Goal: Transaction & Acquisition: Purchase product/service

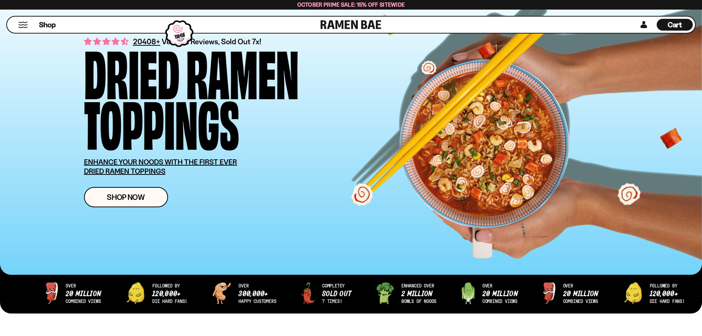
scroll to position [37, 0]
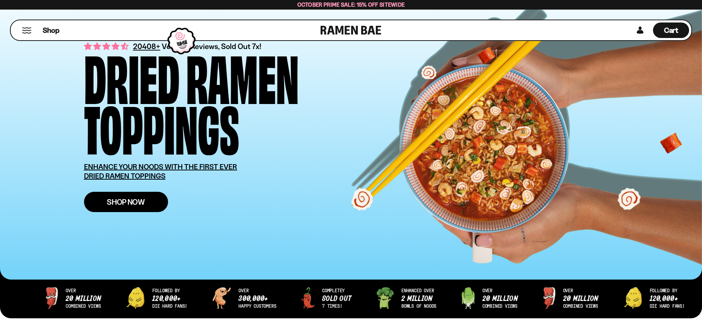
click at [107, 202] on span "Shop Now" at bounding box center [126, 202] width 38 height 8
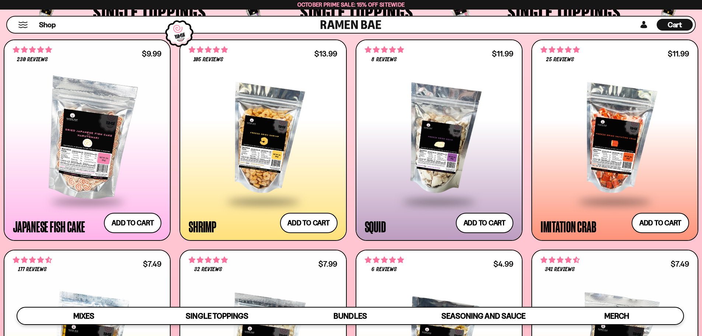
scroll to position [774, 0]
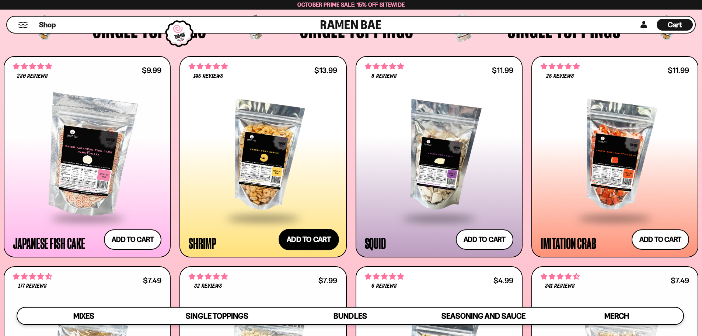
click at [304, 236] on button "Add to cart Add ― Regular price $13.99 Regular price Sale price $13.99 Unit pri…" at bounding box center [309, 239] width 60 height 21
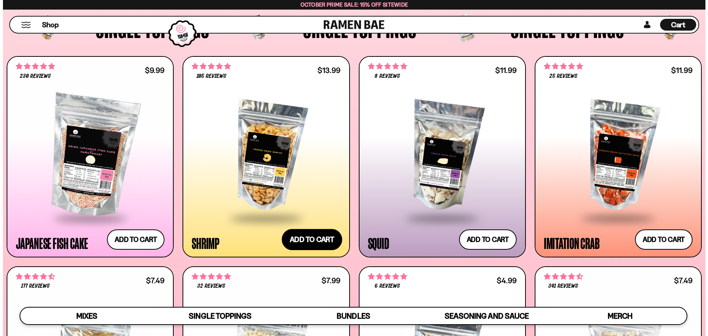
scroll to position [775, 0]
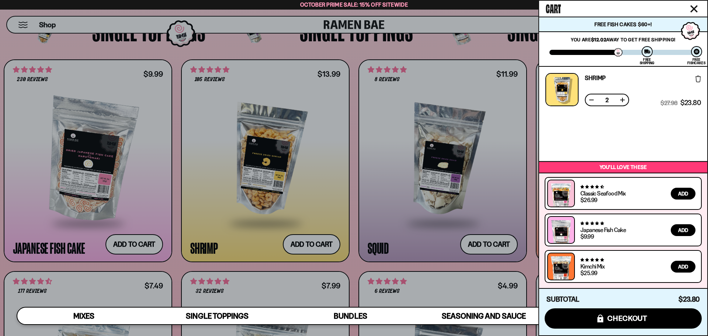
click at [696, 9] on icon "Close cart" at bounding box center [693, 8] width 7 height 7
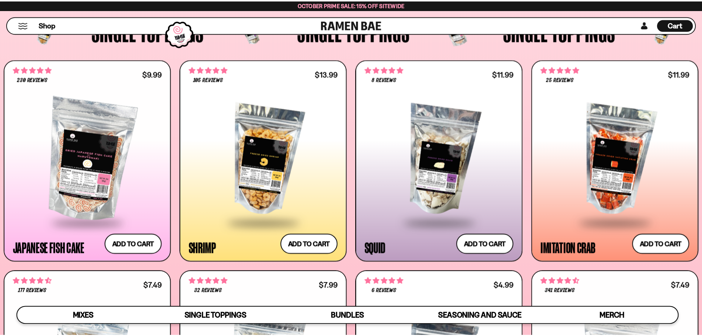
scroll to position [774, 0]
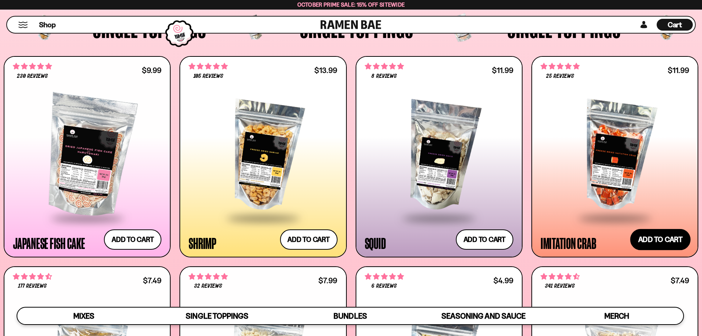
click at [659, 239] on button "Add to cart Add ― Regular price $11.99 Regular price Sale price $11.99 Unit pri…" at bounding box center [660, 239] width 60 height 21
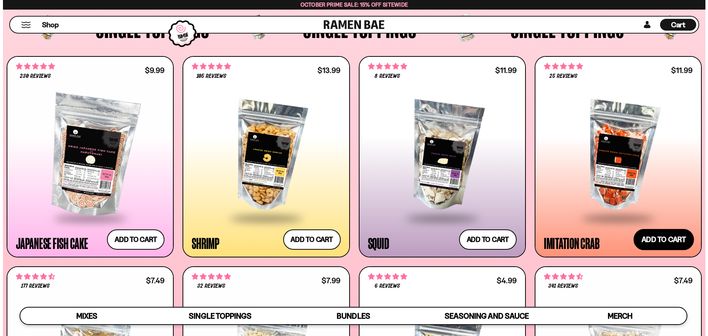
scroll to position [775, 0]
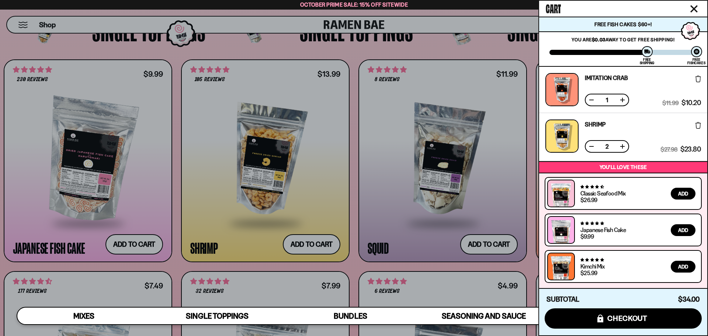
click at [694, 11] on icon "Close cart" at bounding box center [693, 8] width 7 height 7
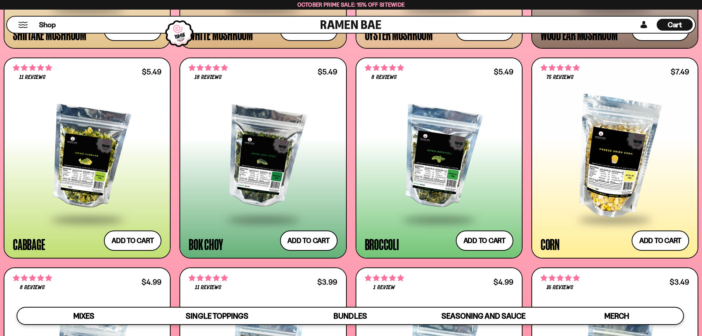
scroll to position [1401, 0]
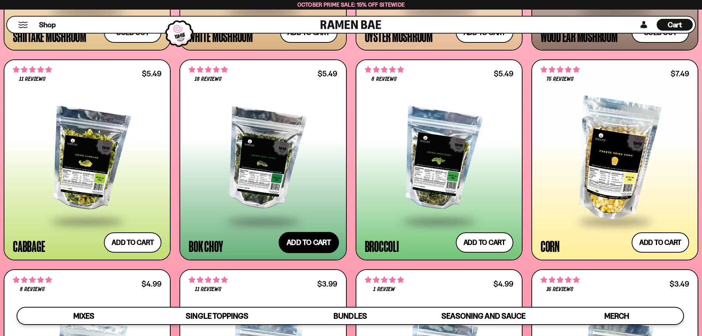
click at [299, 241] on button "Add to cart Add ― Regular price $5.49 Regular price Sale price $5.49 Unit price…" at bounding box center [309, 242] width 60 height 21
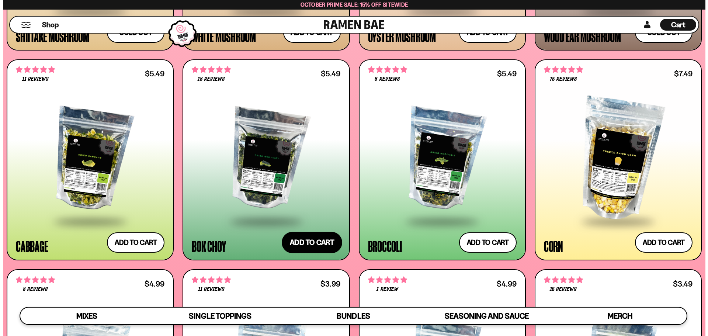
scroll to position [1408, 0]
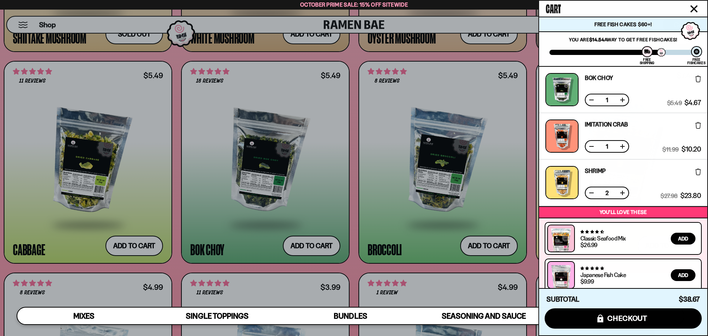
click at [695, 8] on icon "Close cart" at bounding box center [693, 9] width 7 height 7
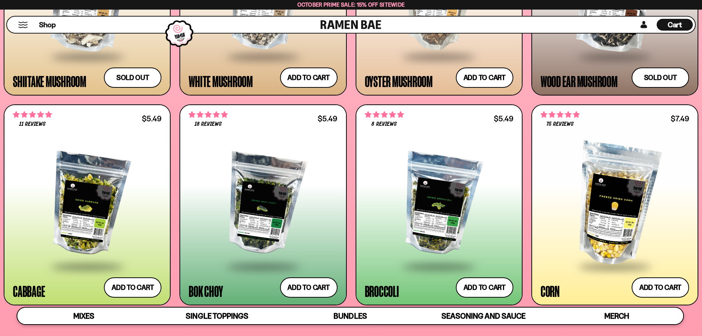
scroll to position [1327, 0]
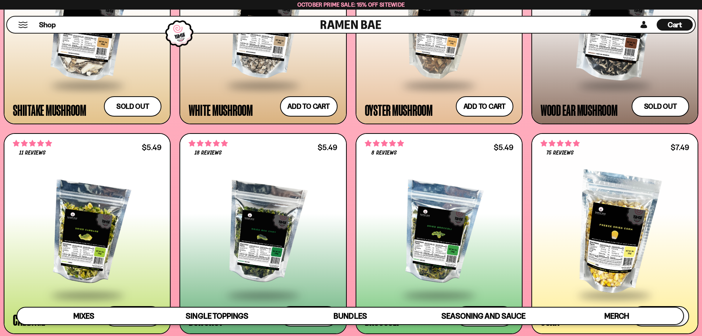
click at [669, 22] on span "Cart" at bounding box center [675, 24] width 14 height 9
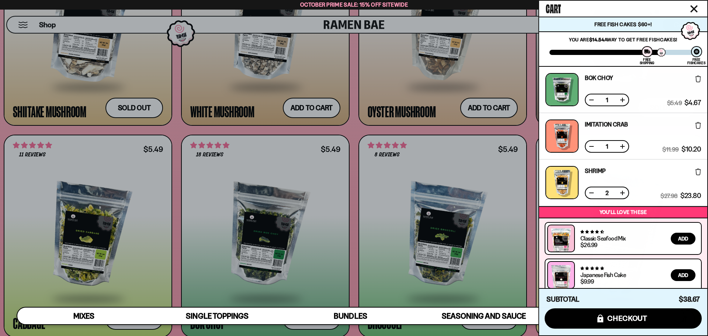
scroll to position [45, 0]
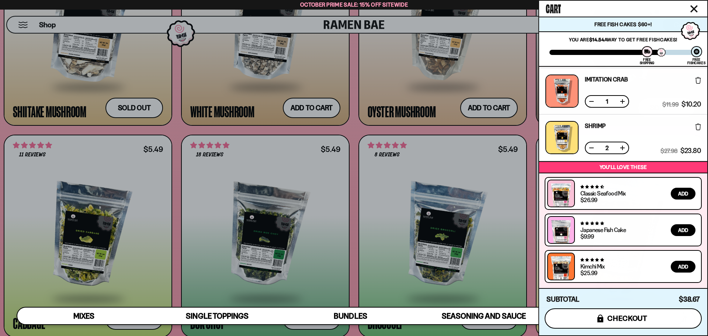
click at [618, 321] on span "checkout" at bounding box center [627, 318] width 40 height 8
